Goal: Transaction & Acquisition: Purchase product/service

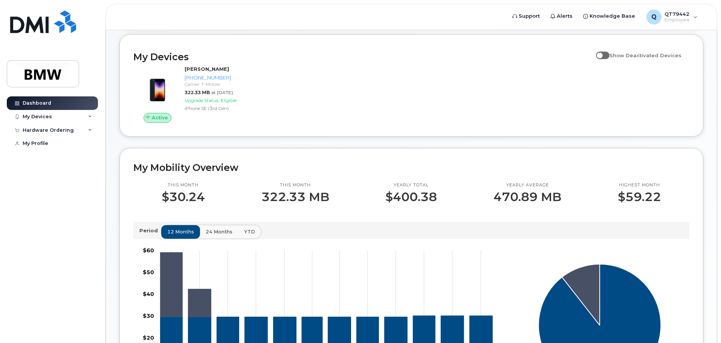
scroll to position [101, 0]
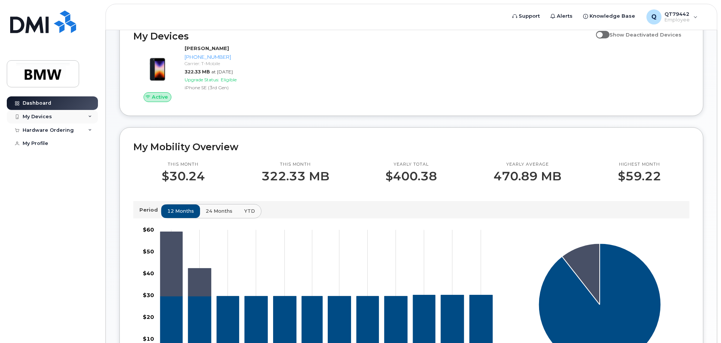
click at [46, 116] on div "My Devices" at bounding box center [37, 117] width 29 height 6
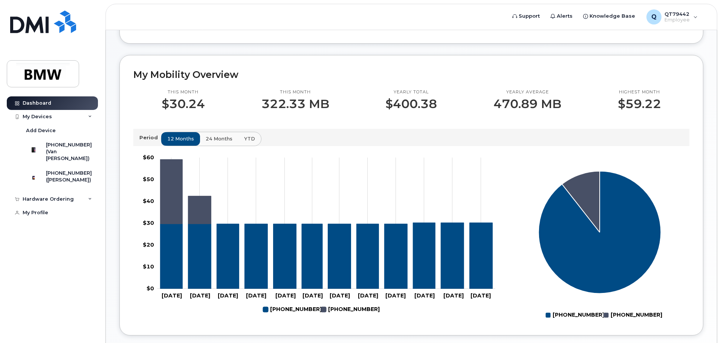
scroll to position [176, 0]
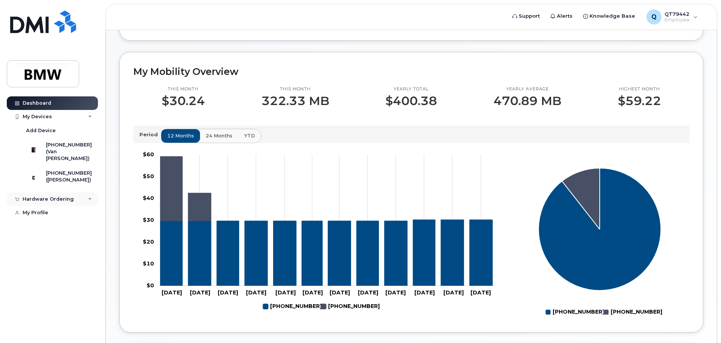
click at [86, 206] on div "Hardware Ordering" at bounding box center [52, 200] width 91 height 14
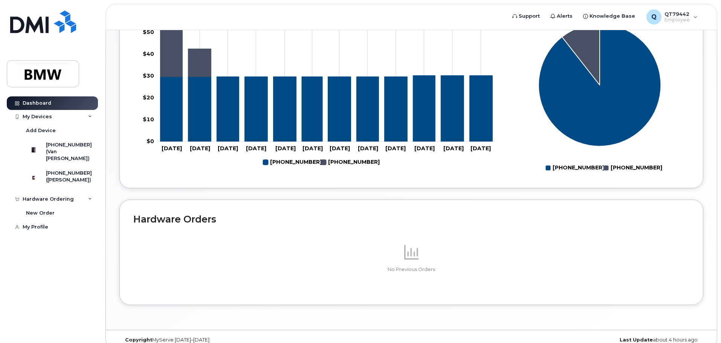
scroll to position [338, 0]
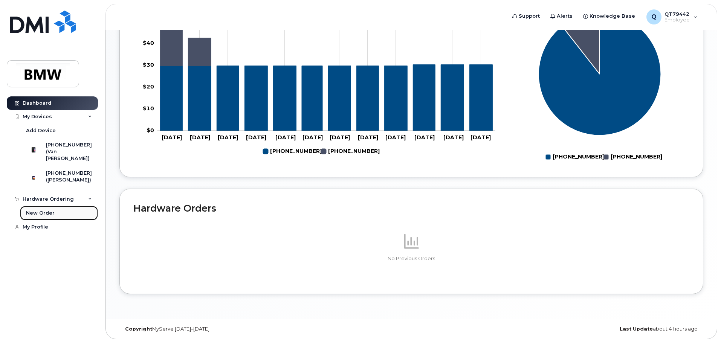
click at [45, 217] on div "New Order" at bounding box center [40, 213] width 29 height 7
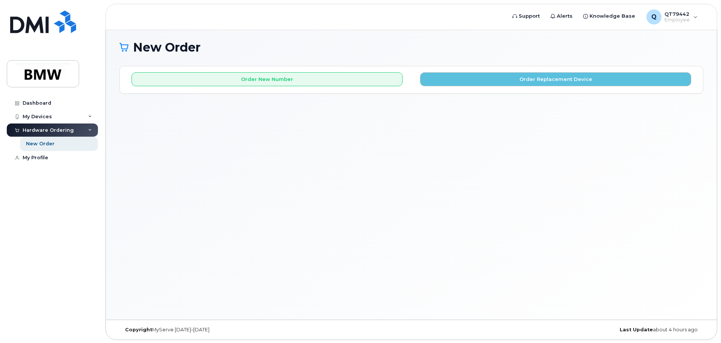
scroll to position [4, 0]
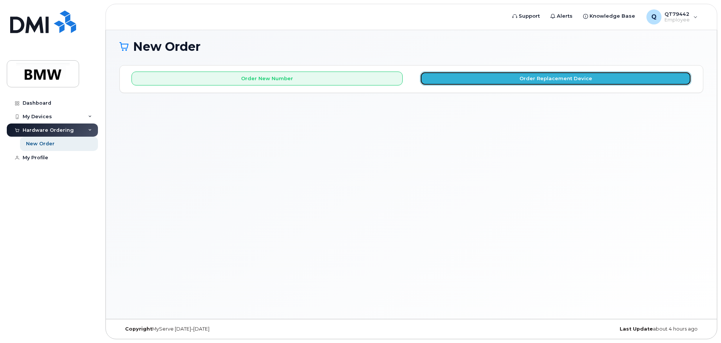
click at [551, 76] on button "Order Replacement Device" at bounding box center [555, 79] width 271 height 14
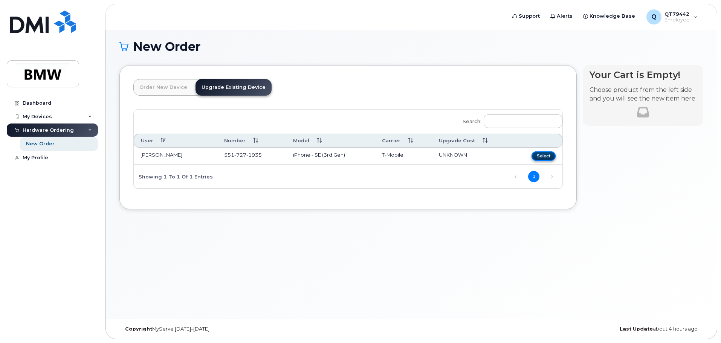
click at [547, 156] on button "Select" at bounding box center [544, 155] width 24 height 9
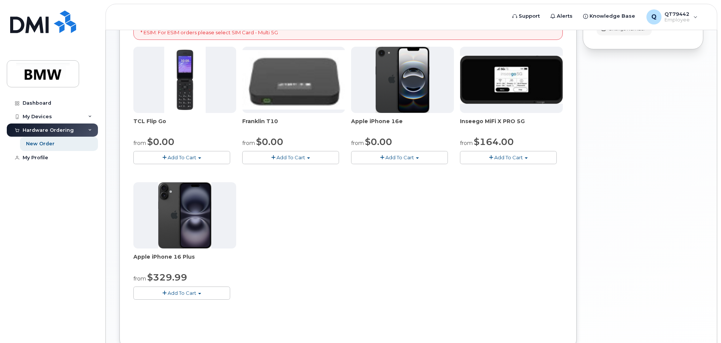
scroll to position [154, 0]
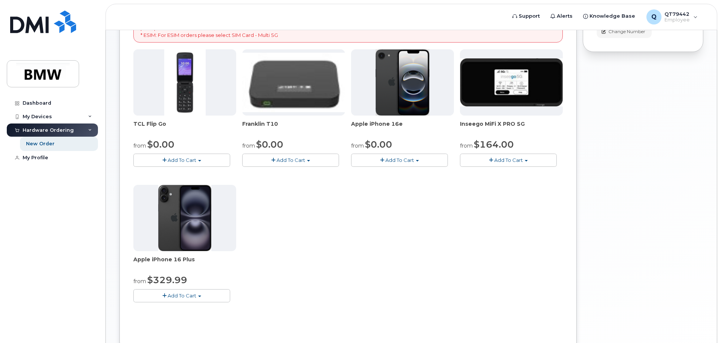
click at [396, 161] on span "Add To Cart" at bounding box center [399, 160] width 29 height 6
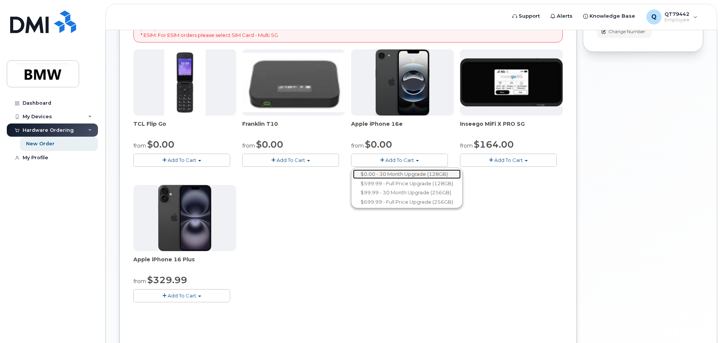
click at [394, 173] on link "$0.00 - 30 Month Upgrade (128GB)" at bounding box center [407, 174] width 108 height 9
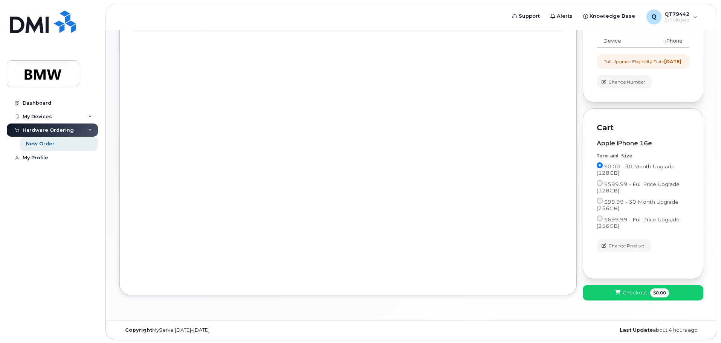
scroll to position [112, 0]
click at [644, 291] on span "Checkout" at bounding box center [635, 291] width 24 height 7
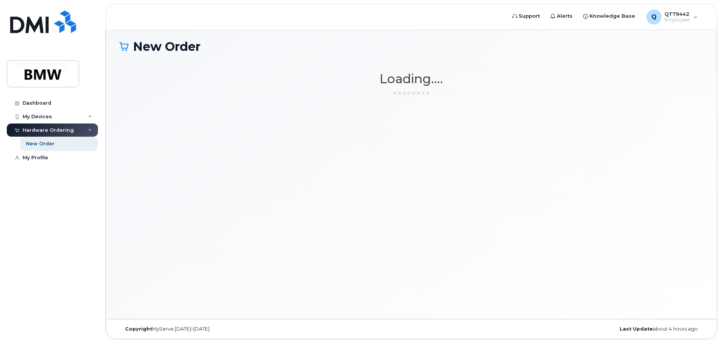
scroll to position [4, 0]
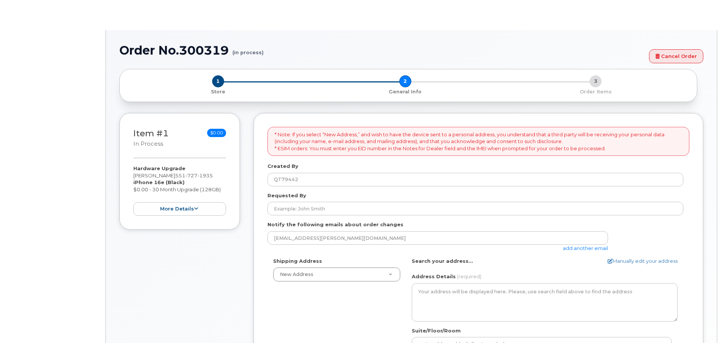
select select
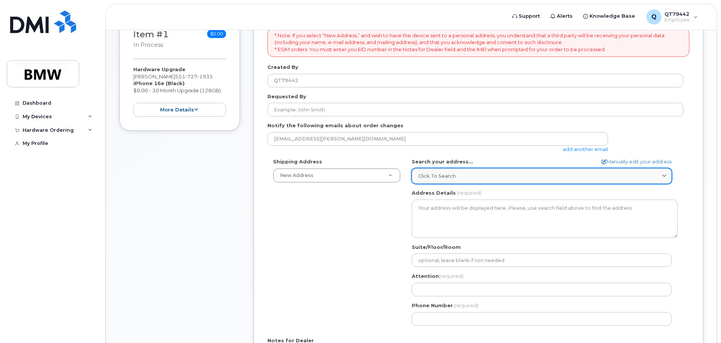
scroll to position [125, 0]
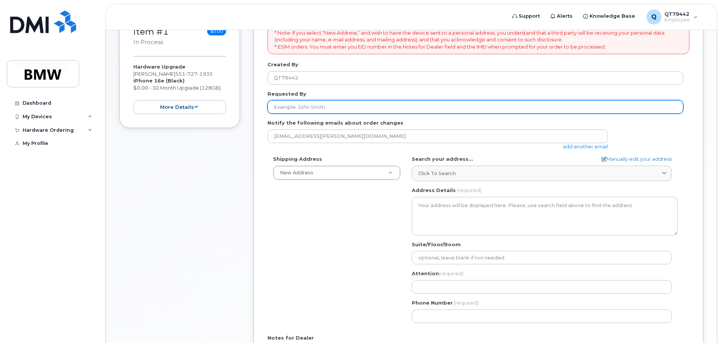
click at [339, 109] on input "Requested By" at bounding box center [476, 107] width 416 height 14
click at [340, 108] on input "Requested By" at bounding box center [476, 107] width 416 height 14
type input "[PERSON_NAME]"
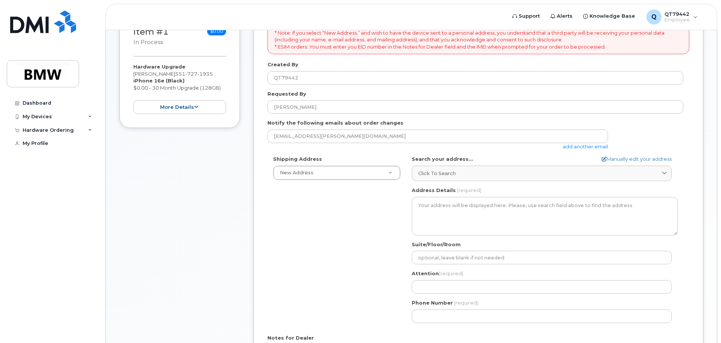
click at [349, 202] on div "Shipping Address New Address New Address BMW MC Plant BMW North America Financi…" at bounding box center [476, 242] width 416 height 173
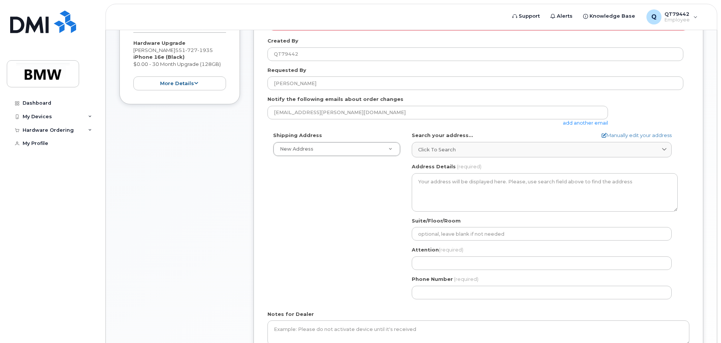
scroll to position [163, 0]
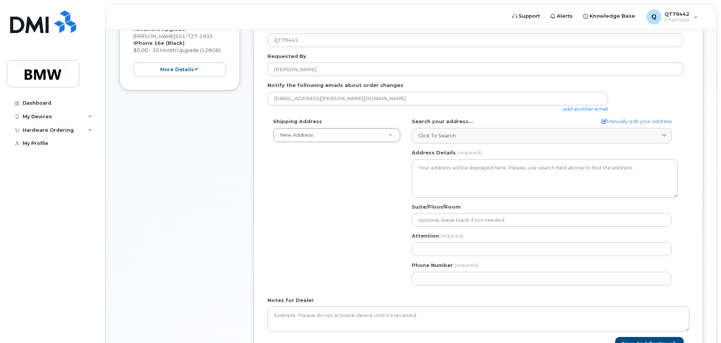
click at [336, 126] on div "Shipping Address New Address New Address BMW MC Plant BMW North America Financi…" at bounding box center [337, 130] width 139 height 24
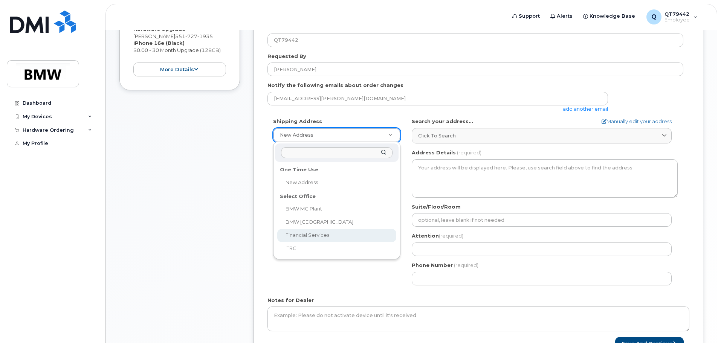
select select
type textarea "1400 City View Dr COLUMBUS OH 43215-1078 UNITED STATES Columbus Ohio 43215-1078"
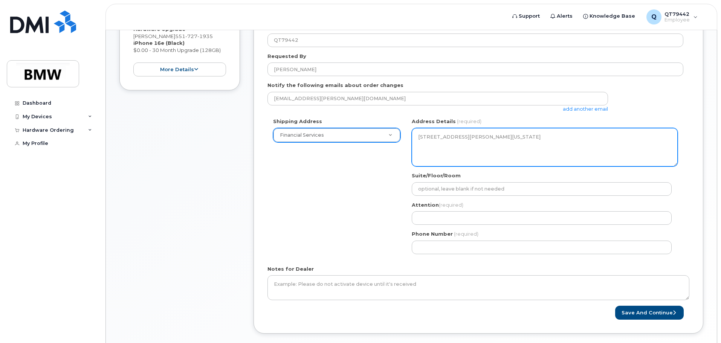
drag, startPoint x: 511, startPoint y: 161, endPoint x: 385, endPoint y: 119, distance: 132.0
click at [385, 119] on div "Shipping Address Financial Services New Address BMW MC Plant BMW North America …" at bounding box center [476, 189] width 416 height 142
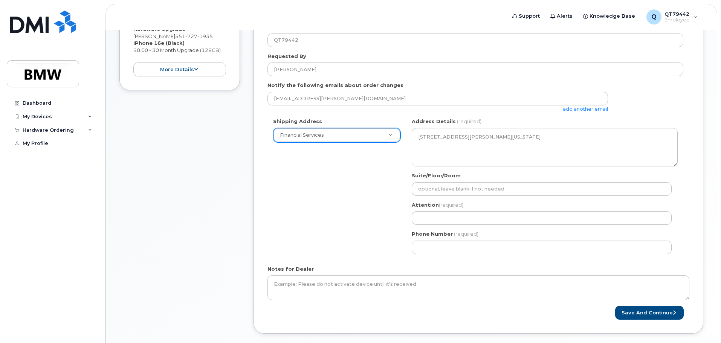
click at [524, 168] on div "OH Columbus Search your address... Manually edit your address Click to search N…" at bounding box center [544, 189] width 277 height 142
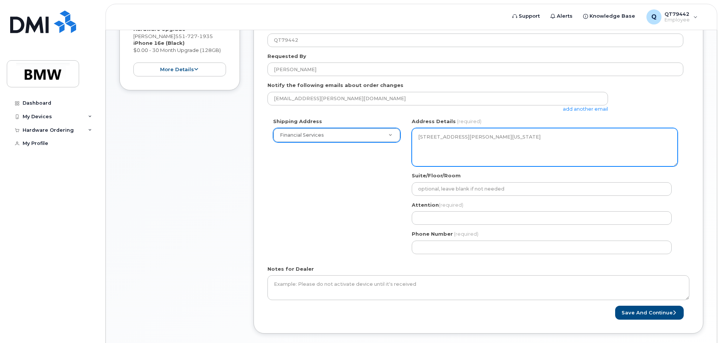
drag, startPoint x: 490, startPoint y: 131, endPoint x: 486, endPoint y: 139, distance: 8.8
click at [486, 139] on textarea "1400 City View Dr COLUMBUS OH 43215-1078 UNITED STATES Columbus Ohio 43215-1078" at bounding box center [545, 147] width 266 height 38
click at [485, 156] on textarea "1400 City View Dr COLUMBUS OH 43215-1078 UNITED STATES Columbus Ohio 43215-1078" at bounding box center [545, 147] width 266 height 38
drag, startPoint x: 474, startPoint y: 177, endPoint x: 476, endPoint y: 163, distance: 14.9
click at [474, 176] on div "Suite/Floor/Room" at bounding box center [545, 184] width 266 height 24
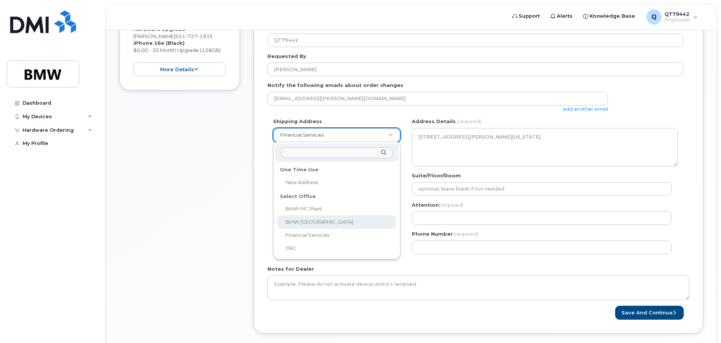
select select
type textarea "200 BMW Drive Woodcliff Lake NJ 07677 Woodcliff Lake New Jersey 07677"
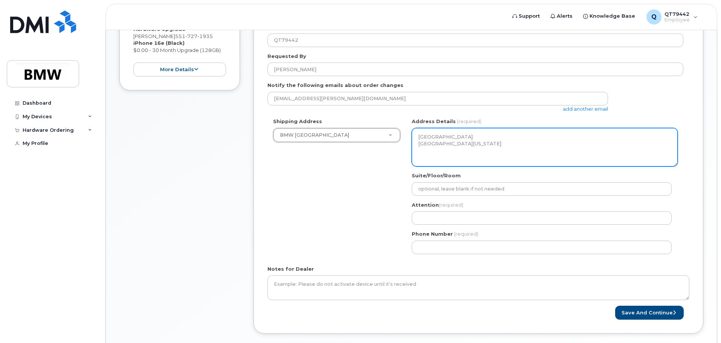
click at [593, 151] on textarea "200 BMW Drive Woodcliff Lake NJ 07677 Woodcliff Lake New Jersey 07677" at bounding box center [545, 147] width 266 height 38
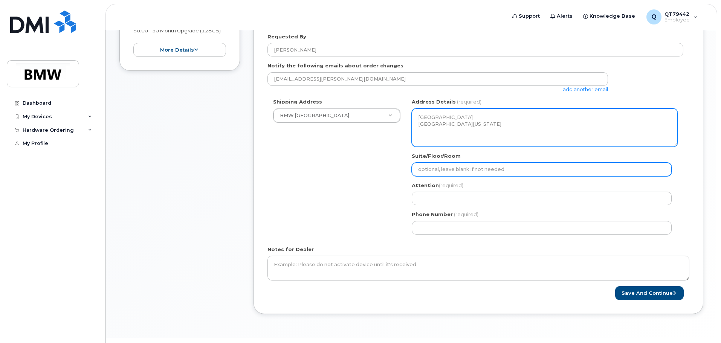
scroll to position [188, 0]
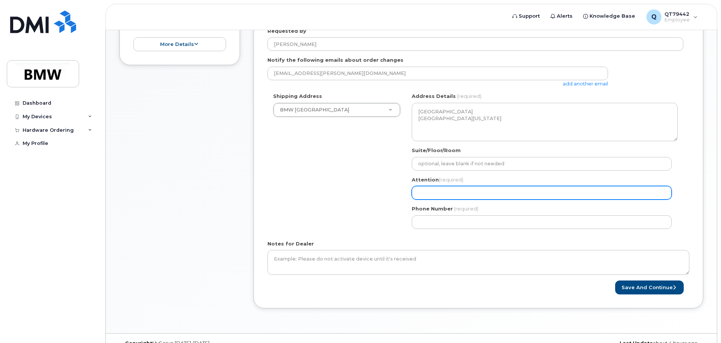
click at [517, 195] on input "Attention (required)" at bounding box center [542, 193] width 260 height 14
select select
type input "G"
select select
type input "Gi"
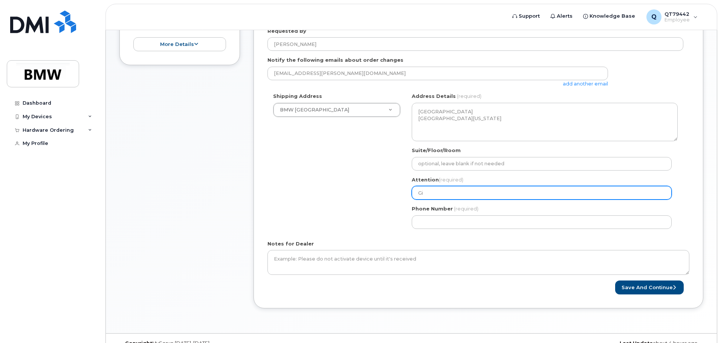
select select
type input "Gis"
select select
type input "Gise"
select select
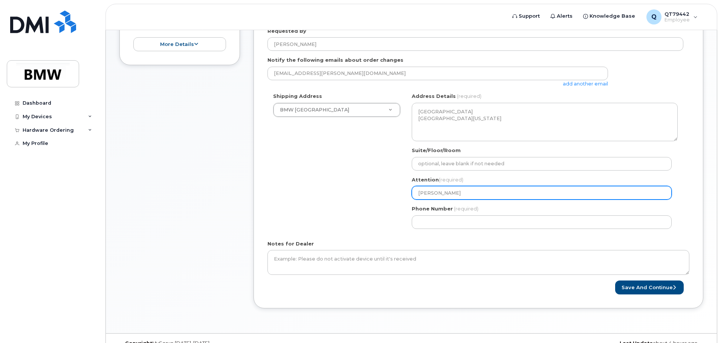
type input "Gisel"
select select
type input "Giselle"
select select
type input "Giselle V"
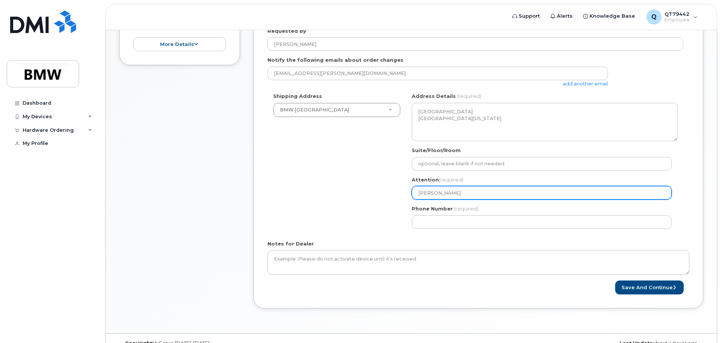
select select
type input "Giselle Va"
select select
type input "Giselle Van"
select select
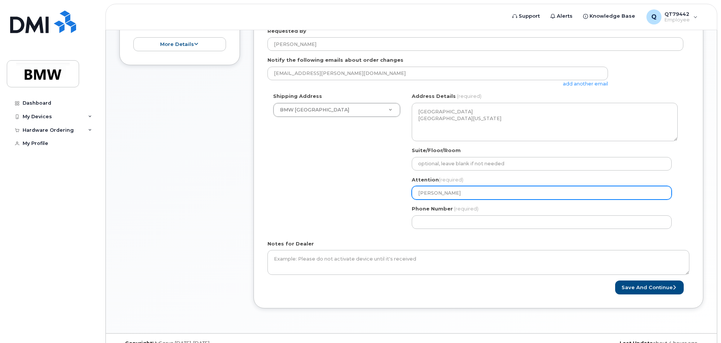
type input "Giselle Van B"
select select
type input "Giselle Van Ba"
select select
type input "Giselle Van Bar"
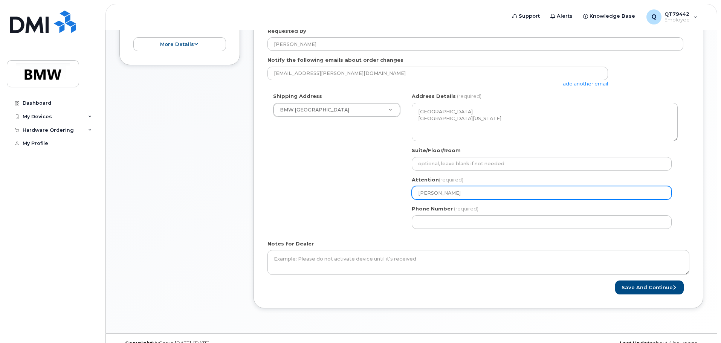
select select
type input "Giselle Van Ba"
select select
type input "Giselle Van B"
select select
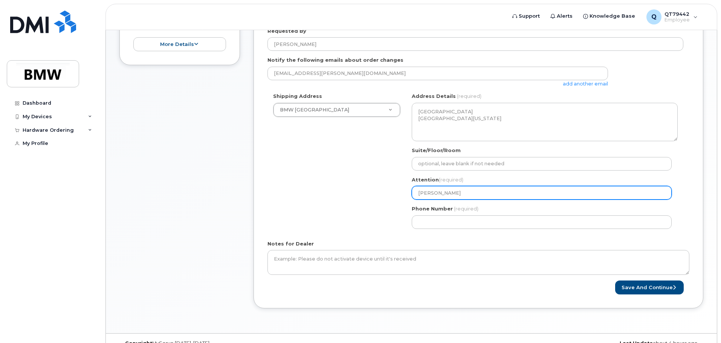
type input "Giselle Van Bl"
select select
type input "Giselle Van Bla"
select select
type input "Giselle Van Blar"
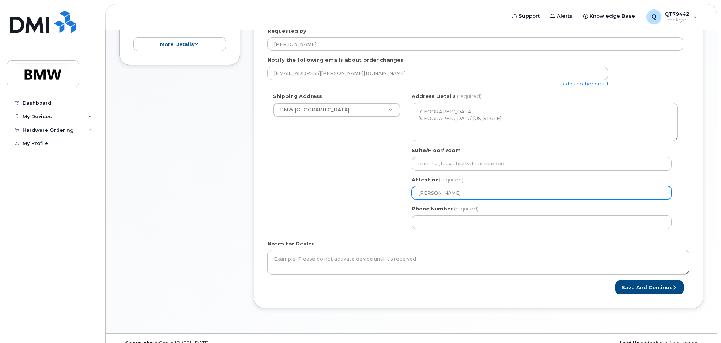
select select
type input "Giselle Van Blarc"
select select
type input "Giselle Van Blarco"
select select
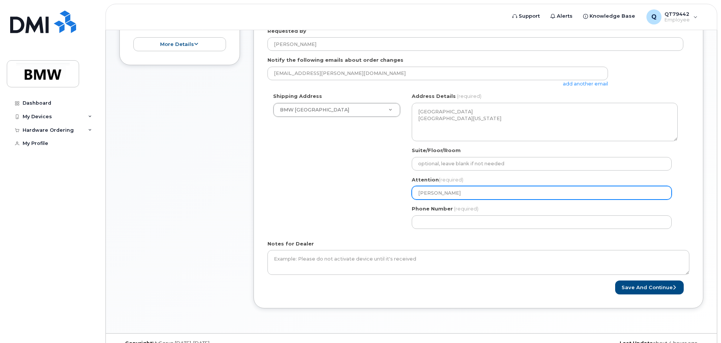
type input "[PERSON_NAME]"
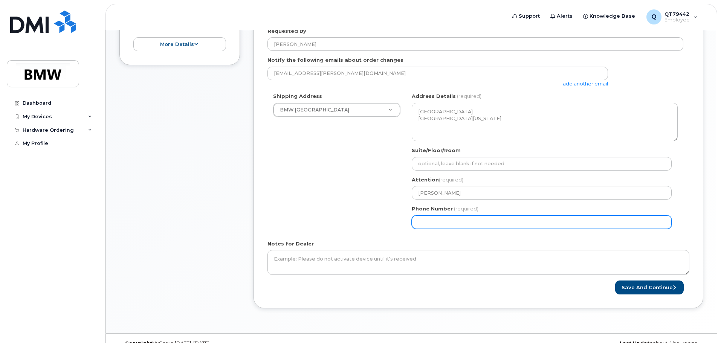
click at [265, 177] on div "* Note: If you select “New Address,” and wish to have the device sent to a pers…" at bounding box center [479, 128] width 450 height 360
click at [456, 223] on input "Phone Number" at bounding box center [542, 223] width 260 height 14
click at [334, 234] on div "Shipping Address BMW North America New Address BMW MC Plant BMW North America F…" at bounding box center [476, 164] width 416 height 142
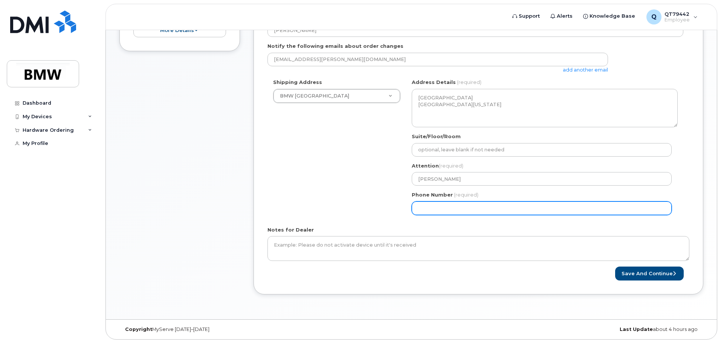
scroll to position [203, 0]
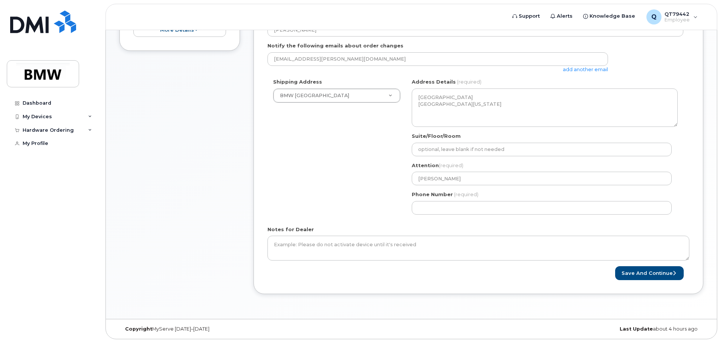
click at [479, 226] on div "Notes for Dealer" at bounding box center [479, 243] width 422 height 35
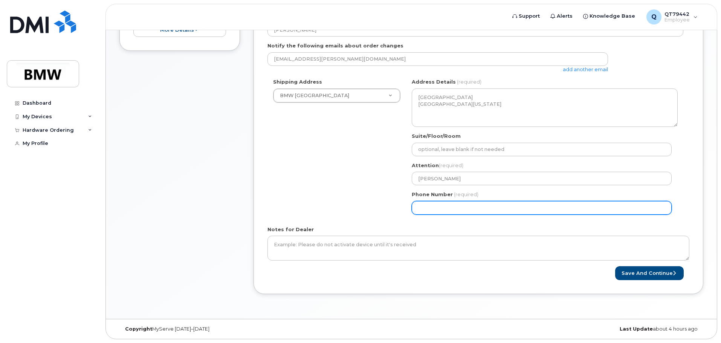
click at [455, 211] on input "Phone Number" at bounding box center [542, 208] width 260 height 14
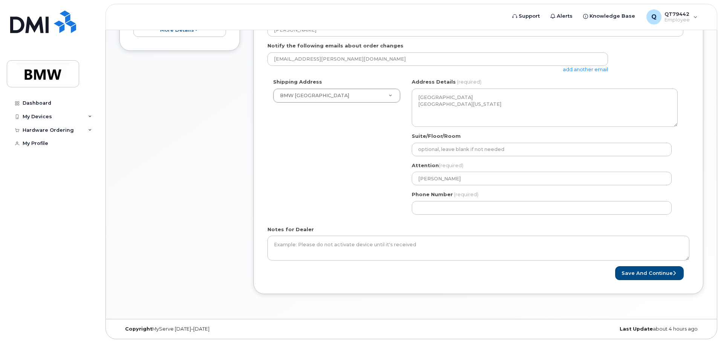
drag, startPoint x: 410, startPoint y: 210, endPoint x: 401, endPoint y: 207, distance: 9.2
click at [410, 210] on div "NJ Woodcliff Lake Search your address... Manually edit your address Click to se…" at bounding box center [544, 149] width 277 height 142
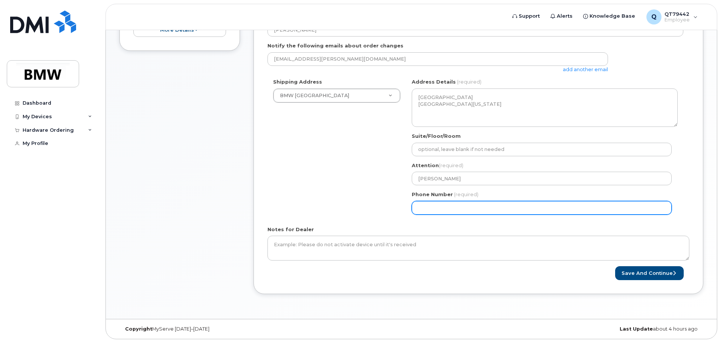
click at [456, 203] on input "Phone Number" at bounding box center [542, 208] width 260 height 14
select select
type input "551"
click at [416, 207] on input "1935" at bounding box center [542, 208] width 260 height 14
type input "551721935"
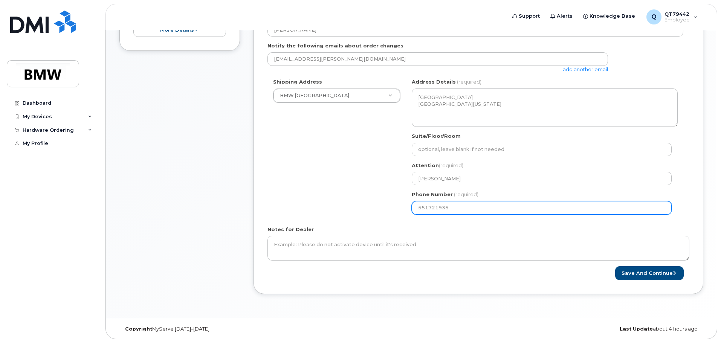
select select
type input "5517271935"
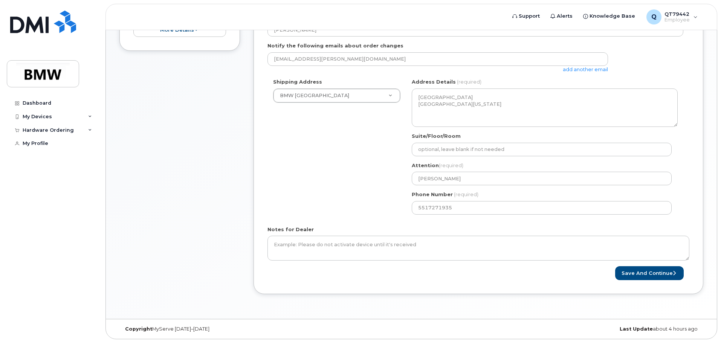
click at [508, 228] on div "Notes for Dealer" at bounding box center [479, 243] width 422 height 35
click at [633, 271] on button "Save and Continue" at bounding box center [649, 273] width 69 height 14
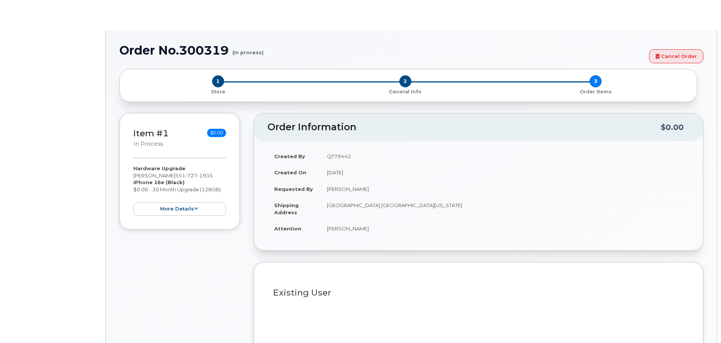
type input "1897639"
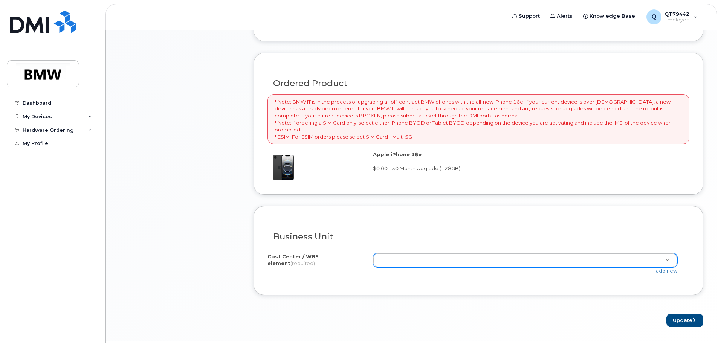
scroll to position [512, 0]
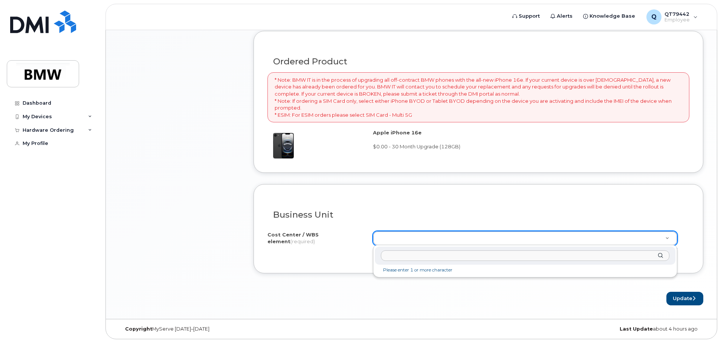
click at [506, 255] on input "text" at bounding box center [525, 256] width 289 height 11
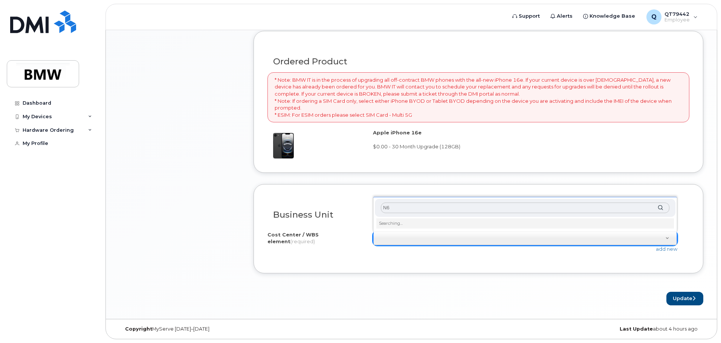
type input "N"
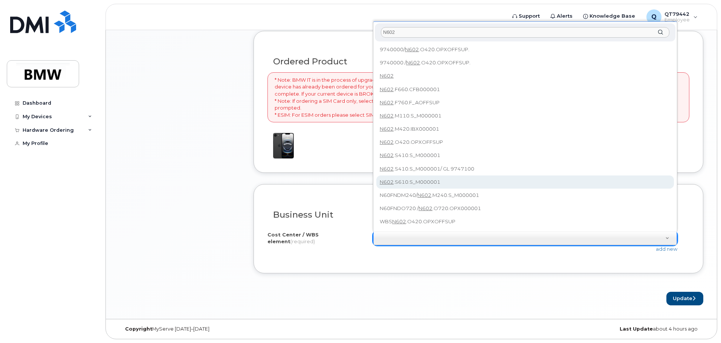
type input "N602"
type input "N602.S610.S_M000001"
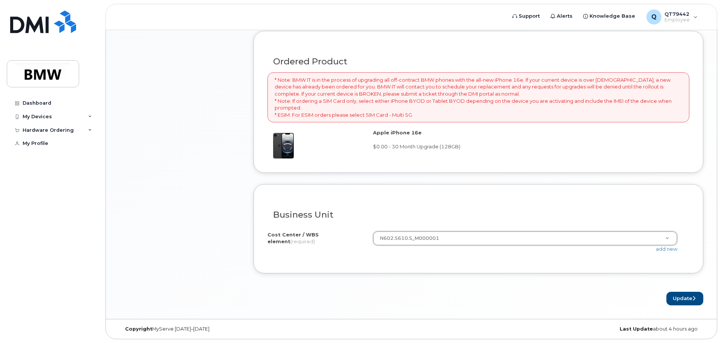
drag, startPoint x: 398, startPoint y: 234, endPoint x: 614, endPoint y: 243, distance: 216.5
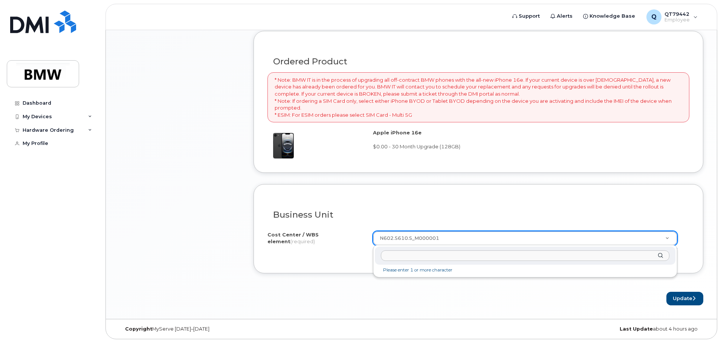
drag, startPoint x: 454, startPoint y: 234, endPoint x: 226, endPoint y: 223, distance: 228.6
drag, startPoint x: 439, startPoint y: 242, endPoint x: 445, endPoint y: 236, distance: 8.0
drag, startPoint x: 382, startPoint y: 242, endPoint x: 606, endPoint y: 251, distance: 223.6
click at [569, 254] on input "text" at bounding box center [525, 256] width 289 height 11
click at [659, 255] on div at bounding box center [525, 256] width 301 height 18
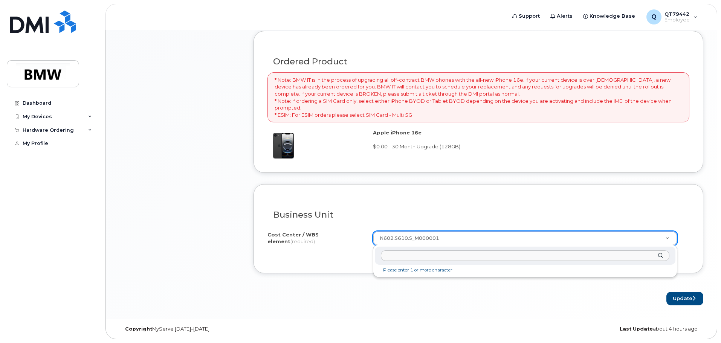
click at [411, 270] on li "Please enter 1 or more character" at bounding box center [525, 270] width 298 height 8
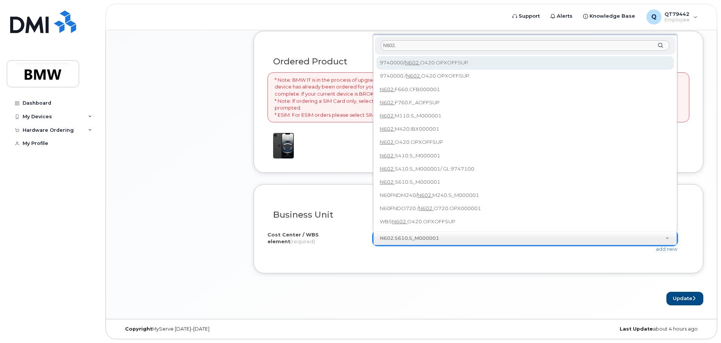
scroll to position [511, 0]
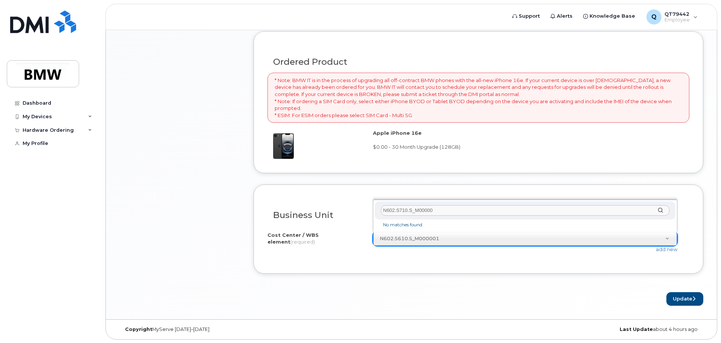
type input "N602.S710.S_M000001"
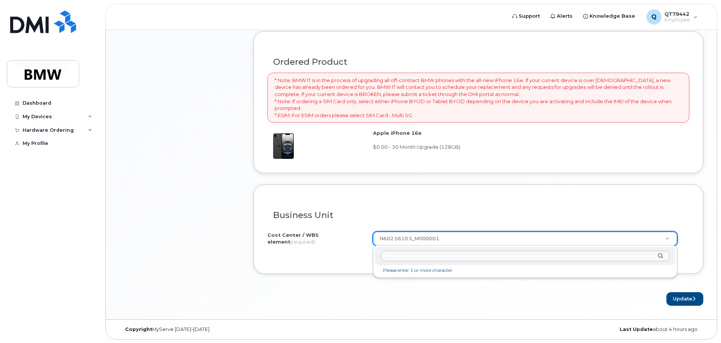
drag, startPoint x: 451, startPoint y: 241, endPoint x: 442, endPoint y: 241, distance: 9.8
drag, startPoint x: 442, startPoint y: 241, endPoint x: 669, endPoint y: 239, distance: 227.6
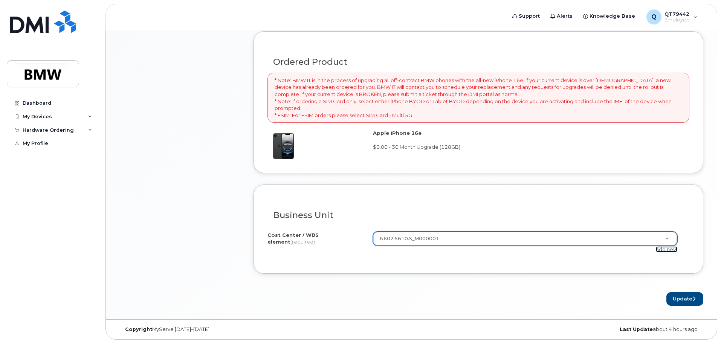
click at [666, 250] on link "add new" at bounding box center [666, 249] width 21 height 6
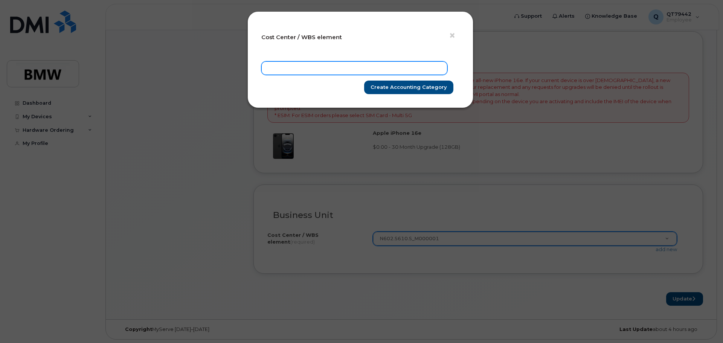
click at [284, 64] on input "text" at bounding box center [354, 68] width 186 height 14
type input "N602.S710.S_M000001"
click at [364, 81] on input "Create Accounting category" at bounding box center [408, 88] width 89 height 14
type input "Saving"
type input "N602.S710.S_M000001"
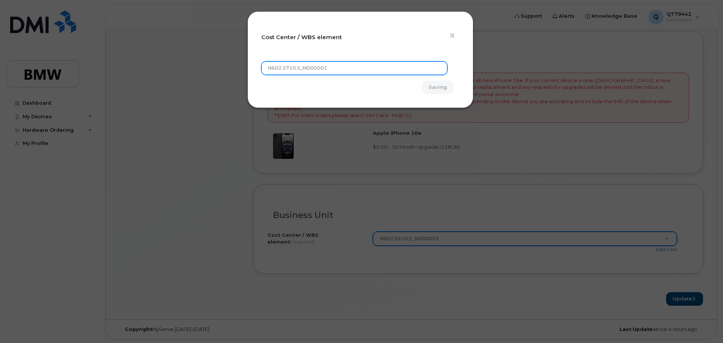
type input "Create Accounting category"
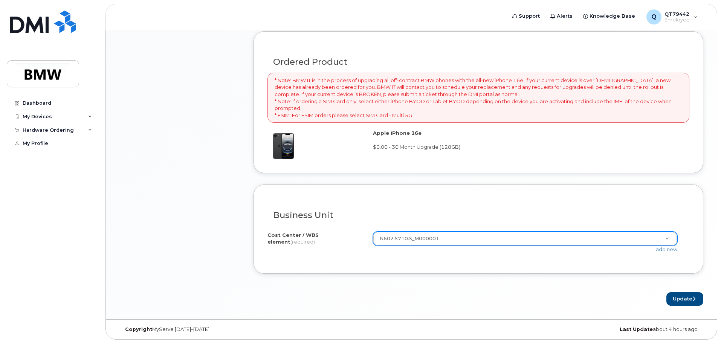
click at [439, 286] on form "Existing User Additional cost to upgrading the device Selected device is Eligib…" at bounding box center [479, 40] width 450 height 531
click at [681, 299] on button "Update" at bounding box center [685, 299] width 37 height 14
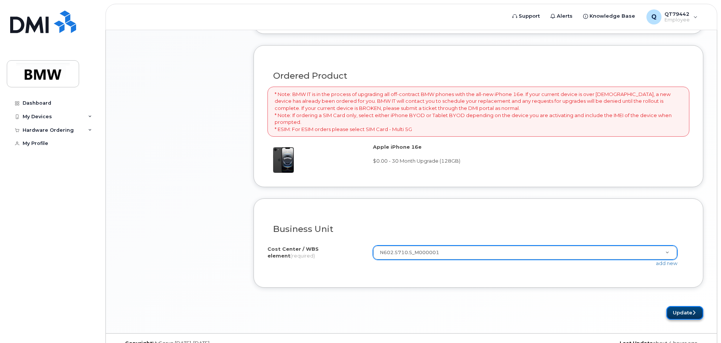
click at [679, 313] on button "Update" at bounding box center [685, 313] width 37 height 14
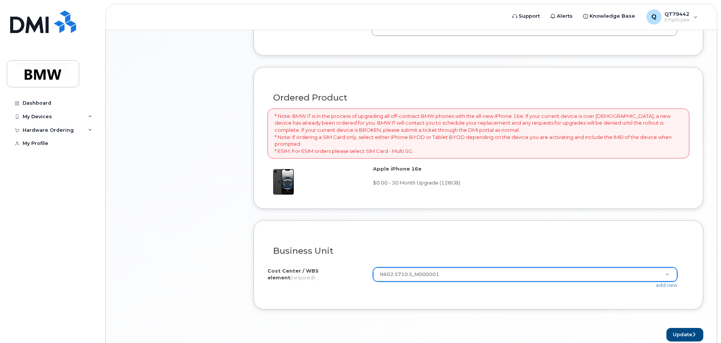
scroll to position [460, 0]
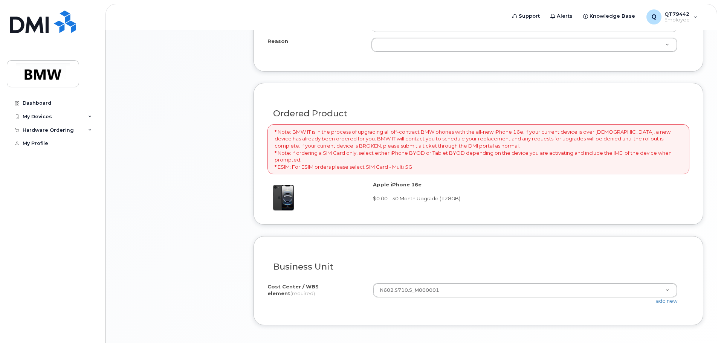
click at [375, 150] on p "* Note: BMW IT is in the process of upgrading all off-contract BMW phones with …" at bounding box center [479, 149] width 408 height 42
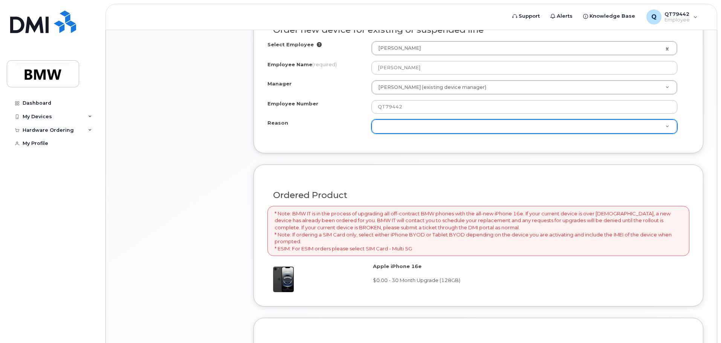
scroll to position [372, 0]
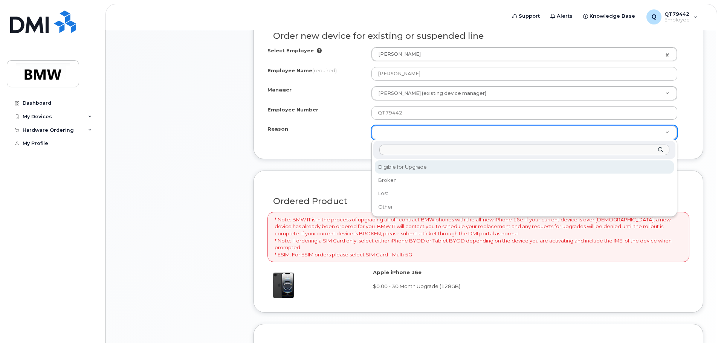
select select "eligible_for_upgrade"
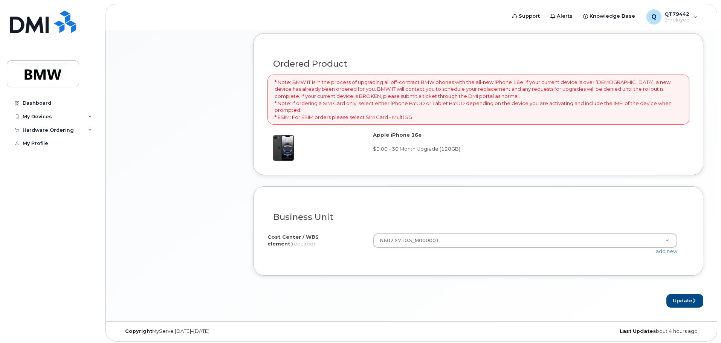
scroll to position [512, 0]
click at [677, 300] on button "Update" at bounding box center [685, 299] width 37 height 14
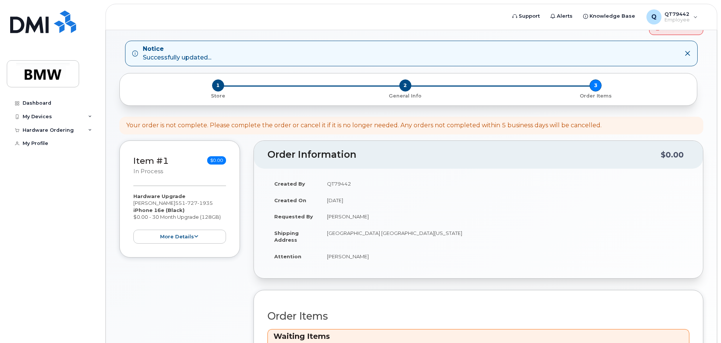
scroll to position [27, 0]
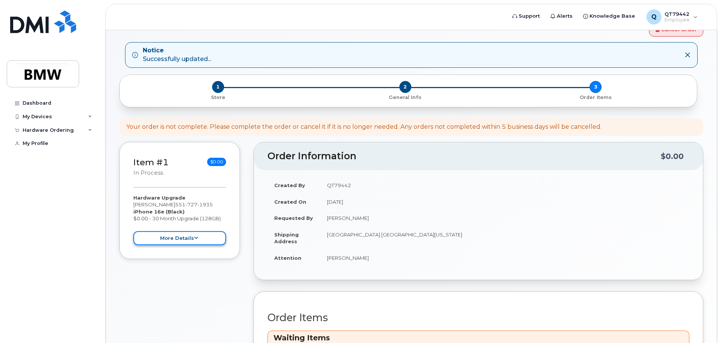
click at [188, 243] on button "more details" at bounding box center [179, 238] width 93 height 14
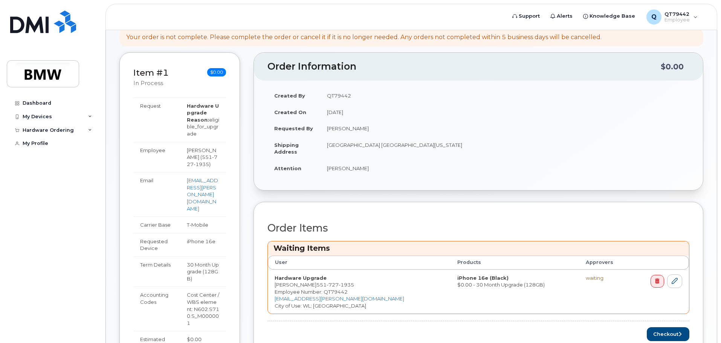
scroll to position [112, 0]
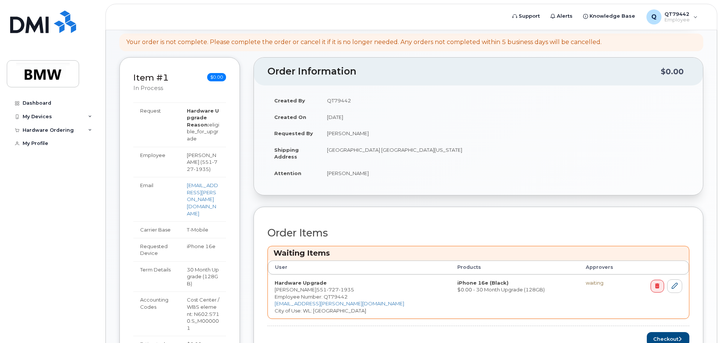
click at [360, 260] on div "Waiting Items" at bounding box center [478, 253] width 421 height 14
drag, startPoint x: 215, startPoint y: 76, endPoint x: 274, endPoint y: 86, distance: 59.9
click at [216, 77] on span "$0.00" at bounding box center [216, 77] width 19 height 8
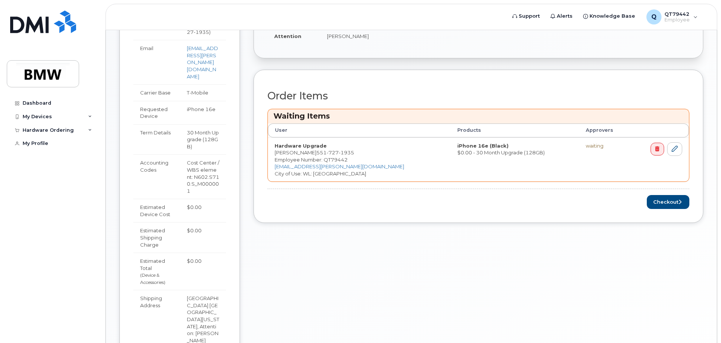
scroll to position [250, 0]
click at [654, 199] on button "Checkout" at bounding box center [668, 201] width 43 height 14
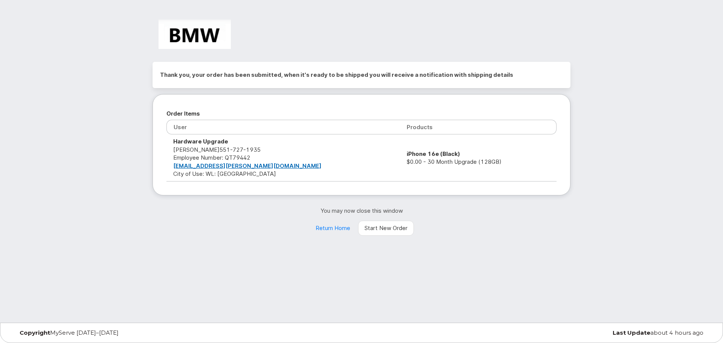
drag, startPoint x: 502, startPoint y: 273, endPoint x: 521, endPoint y: 254, distance: 26.9
click at [502, 273] on div "Thank you, your order has been submitted, when it's ready to be shipped you wil…" at bounding box center [361, 161] width 723 height 323
